Goal: Task Accomplishment & Management: Complete application form

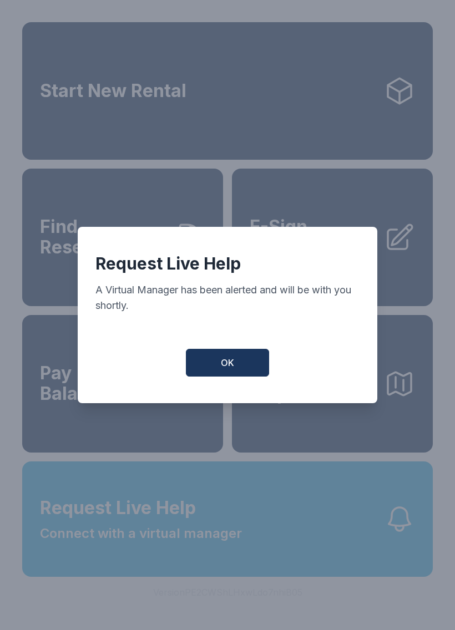
click at [236, 372] on button "OK" at bounding box center [227, 363] width 83 height 28
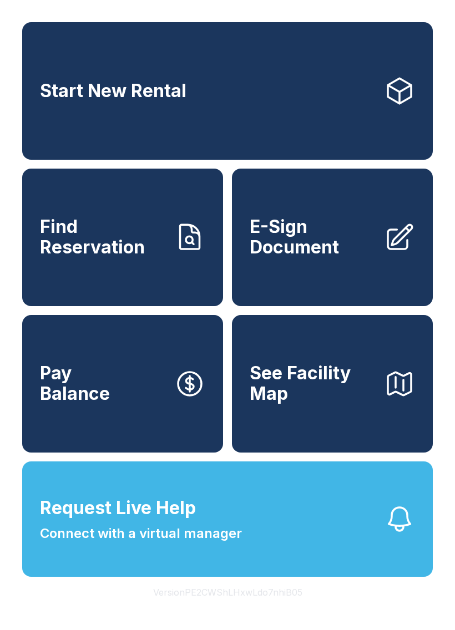
click at [274, 541] on button "Request Live Help Connect with a virtual manager" at bounding box center [227, 518] width 410 height 115
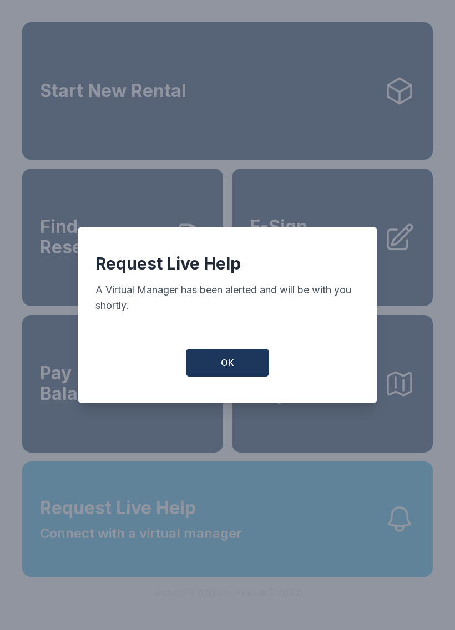
click at [218, 372] on button "OK" at bounding box center [227, 363] width 83 height 28
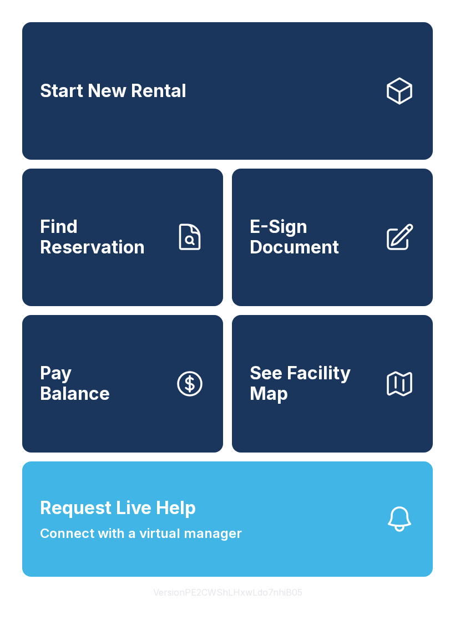
click at [143, 521] on span "Request Live Help" at bounding box center [118, 508] width 156 height 27
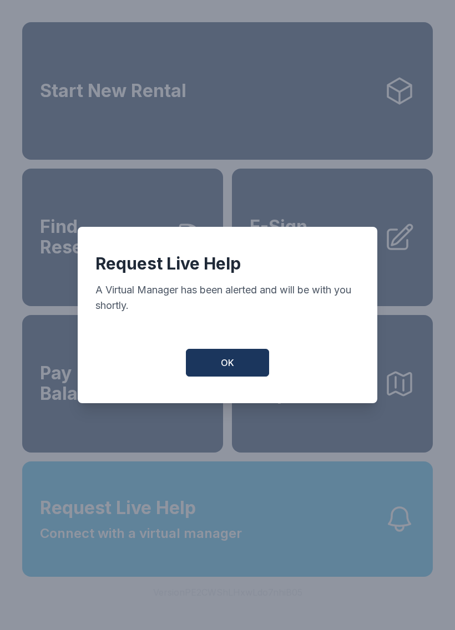
click at [233, 362] on span "OK" at bounding box center [227, 362] width 13 height 13
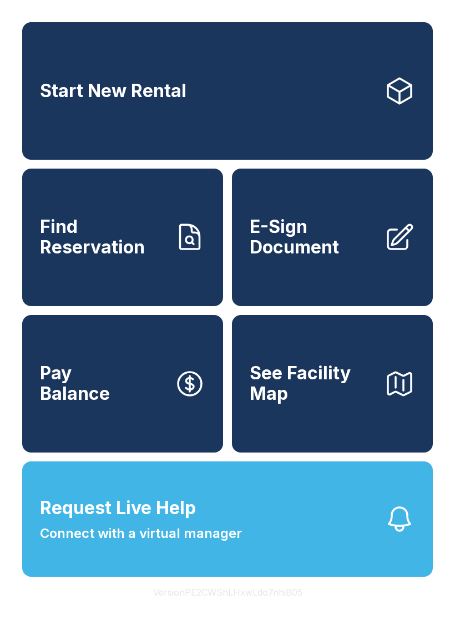
click at [149, 521] on span "Request Live Help" at bounding box center [118, 508] width 156 height 27
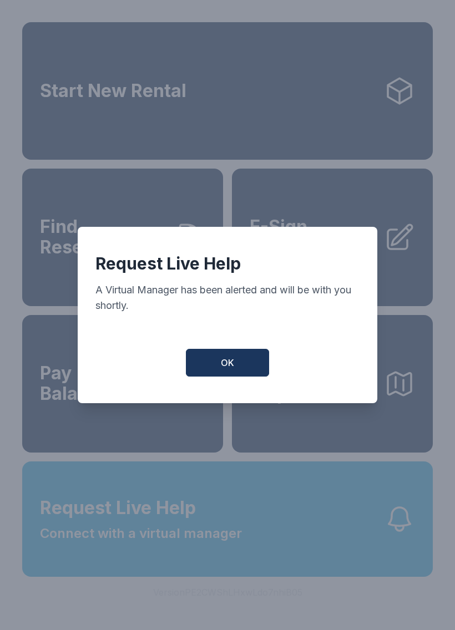
click at [231, 359] on button "OK" at bounding box center [227, 363] width 83 height 28
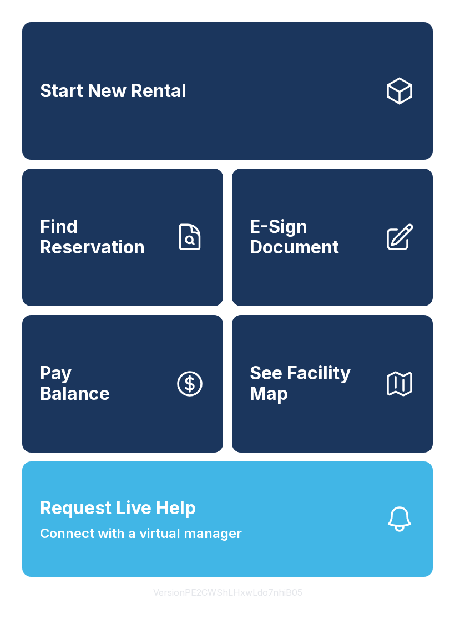
click at [330, 254] on span "E-Sign Document" at bounding box center [312, 237] width 125 height 40
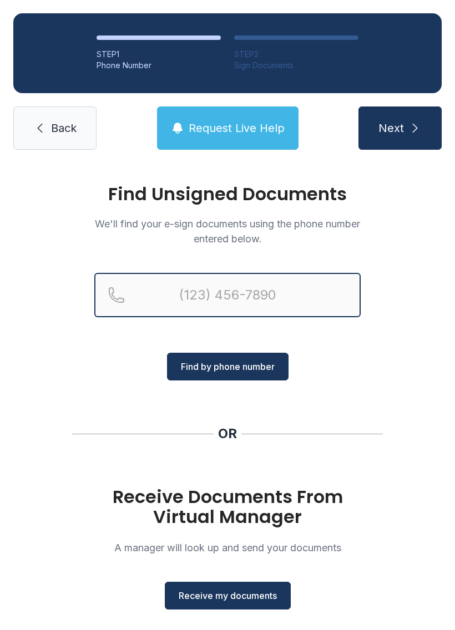
click at [168, 296] on input "Reservation phone number" at bounding box center [227, 295] width 266 height 44
type input "[PHONE_NUMBER]"
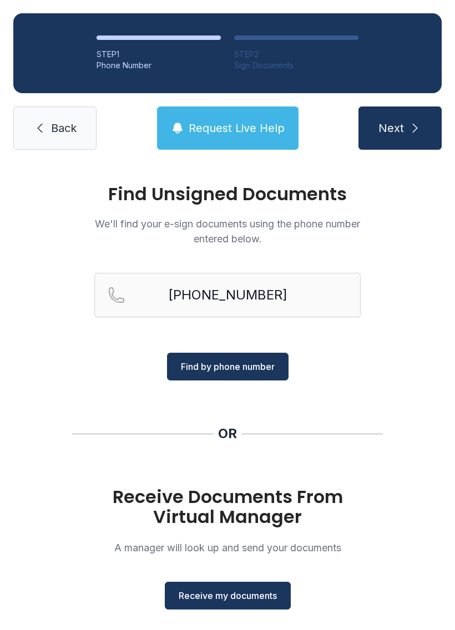
click at [250, 367] on span "Find by phone number" at bounding box center [228, 366] width 94 height 13
click at [226, 367] on span "Find by phone number" at bounding box center [228, 366] width 94 height 13
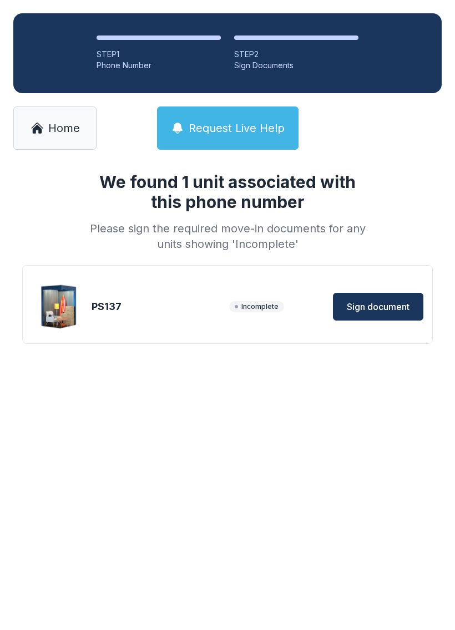
click at [383, 303] on span "Sign document" at bounding box center [378, 306] width 63 height 13
click at [65, 123] on span "Home" at bounding box center [64, 128] width 32 height 16
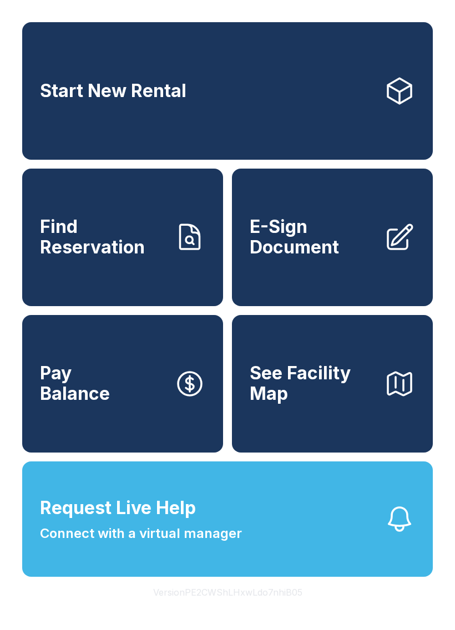
click at [354, 231] on span "E-Sign Document" at bounding box center [312, 237] width 125 height 40
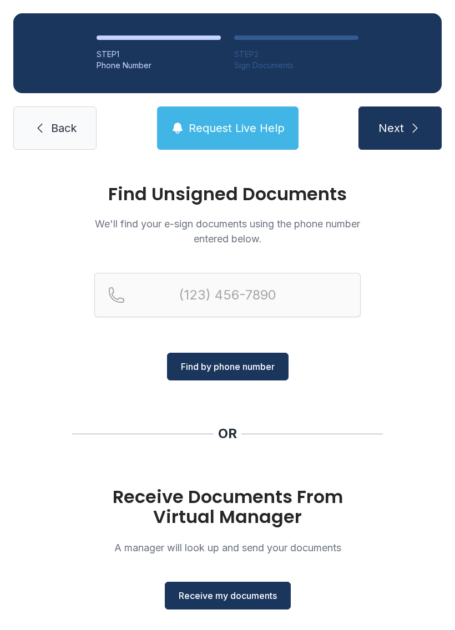
click at [245, 597] on span "Receive my documents" at bounding box center [228, 595] width 98 height 13
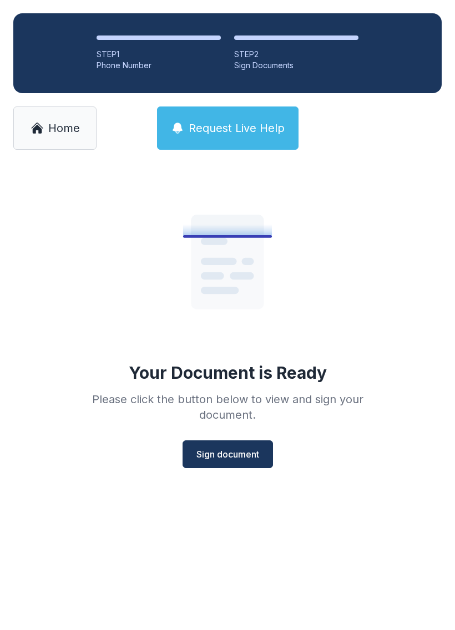
click at [235, 446] on button "Sign document" at bounding box center [227, 454] width 90 height 28
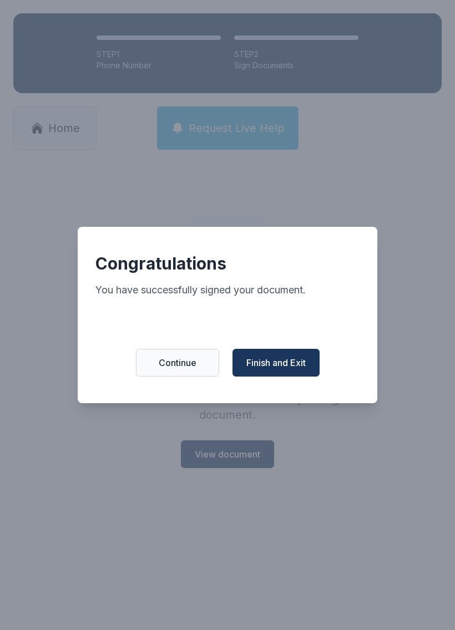
click at [192, 369] on span "Continue" at bounding box center [178, 362] width 38 height 13
